Goal: Task Accomplishment & Management: Use online tool/utility

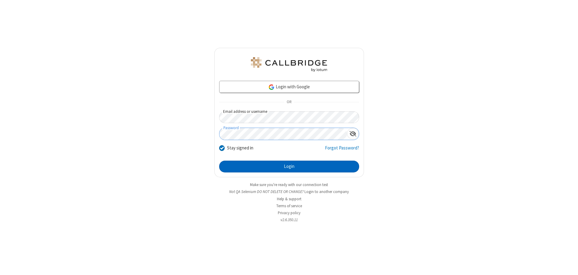
click at [289, 166] on button "Login" at bounding box center [289, 167] width 140 height 12
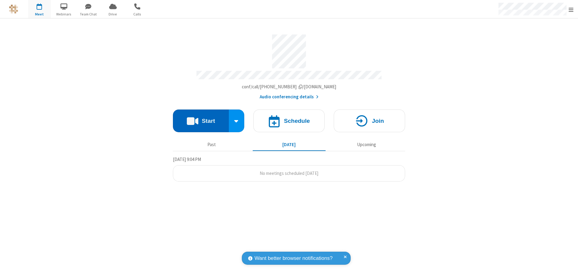
click at [201, 119] on button "Start" at bounding box center [201, 120] width 56 height 23
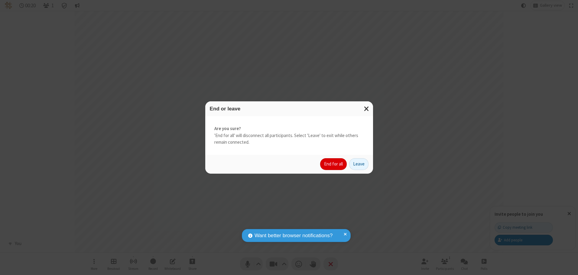
click at [334, 164] on button "End for all" at bounding box center [333, 164] width 27 height 12
